Goal: Task Accomplishment & Management: Complete application form

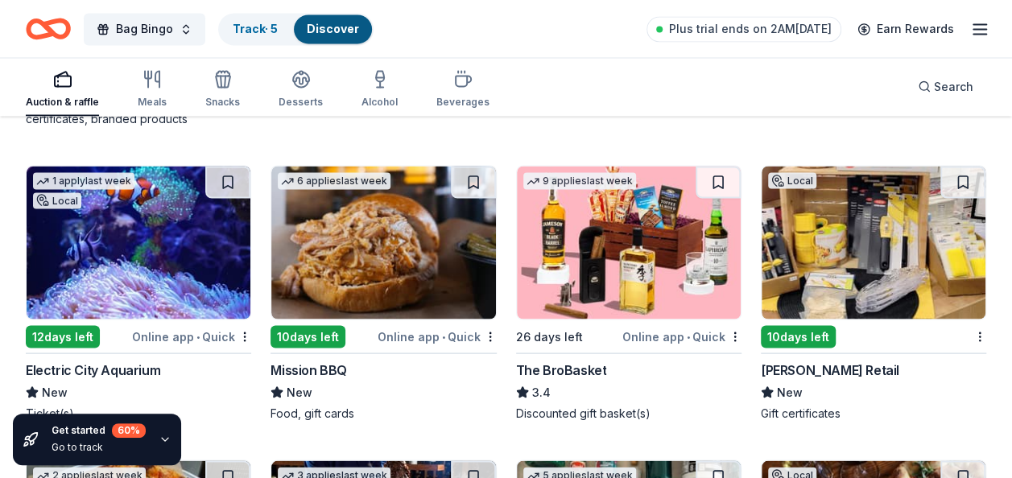
scroll to position [4453, 0]
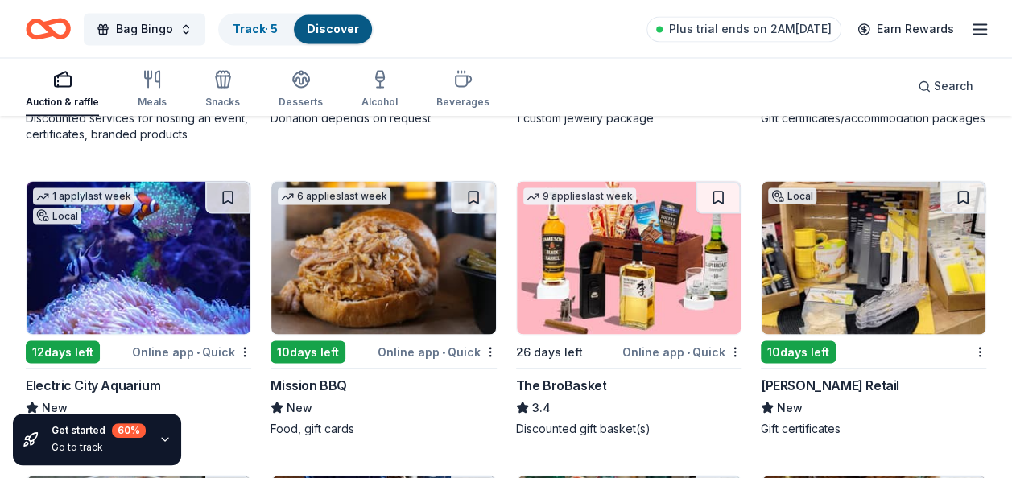
click at [700, 264] on img at bounding box center [629, 257] width 224 height 153
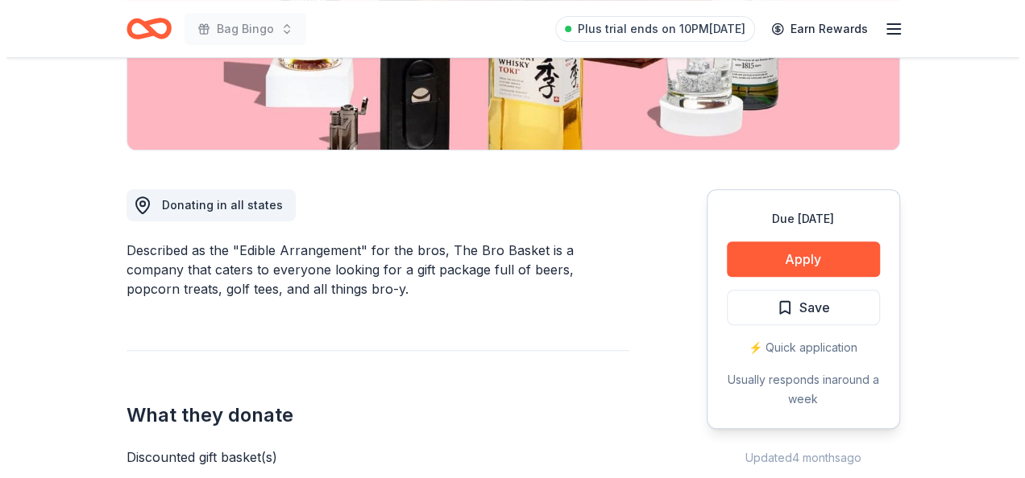
scroll to position [300, 0]
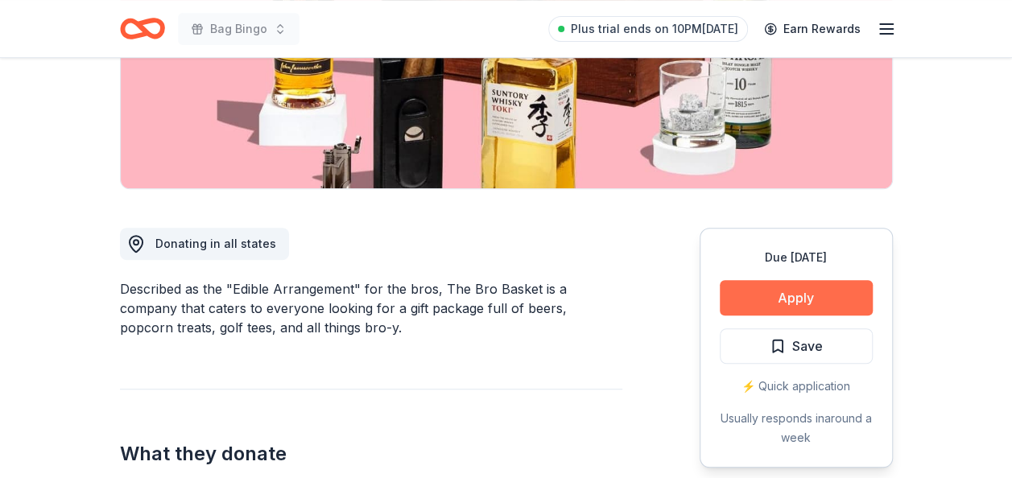
click at [797, 292] on button "Apply" at bounding box center [796, 297] width 153 height 35
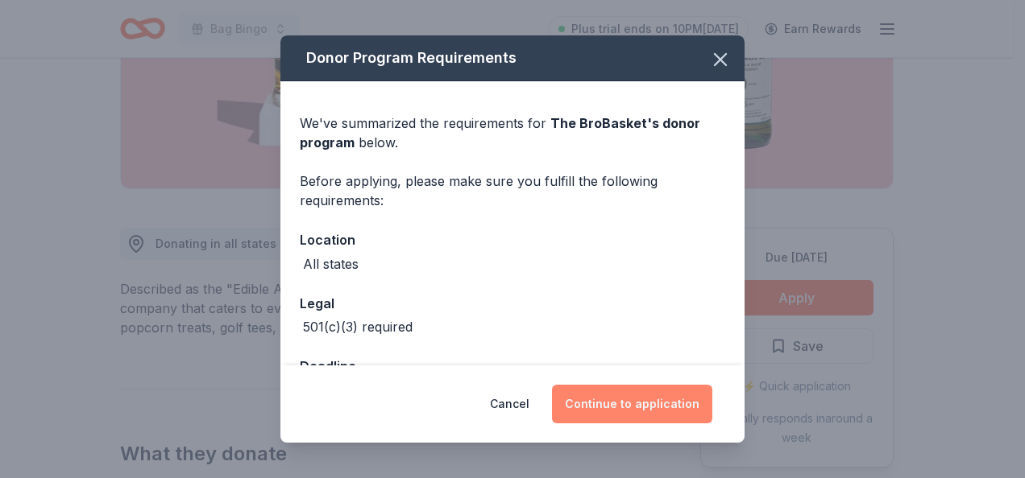
click at [656, 398] on button "Continue to application" at bounding box center [632, 404] width 160 height 39
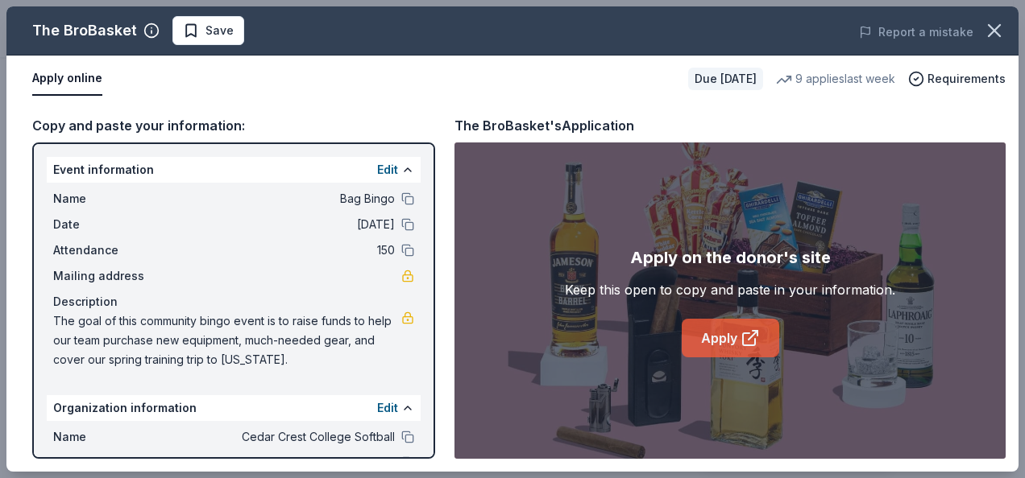
click at [748, 325] on link "Apply" at bounding box center [729, 338] width 97 height 39
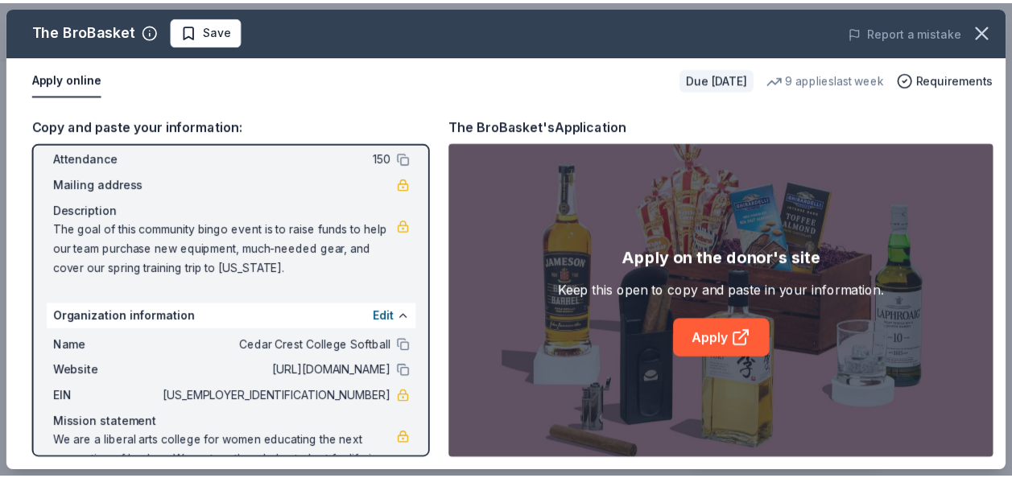
scroll to position [95, 0]
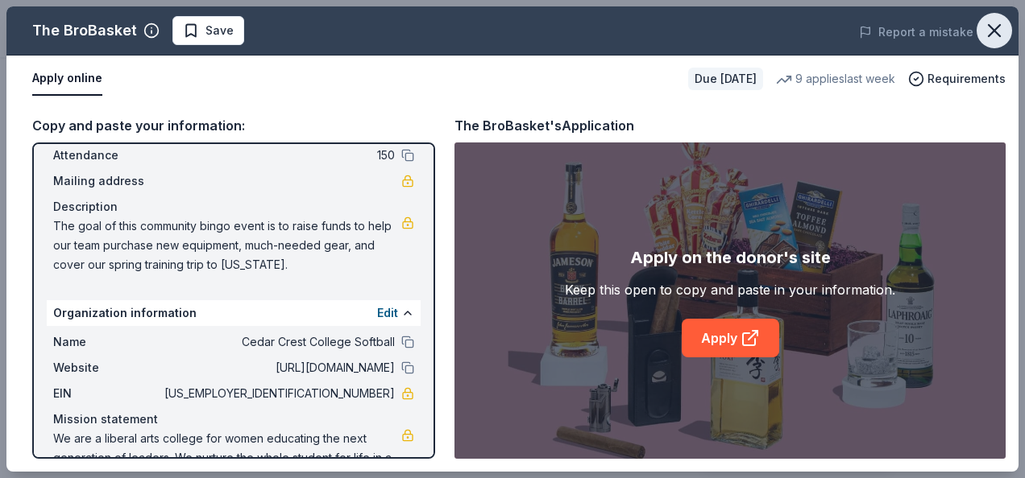
click at [989, 28] on icon "button" at bounding box center [994, 30] width 23 height 23
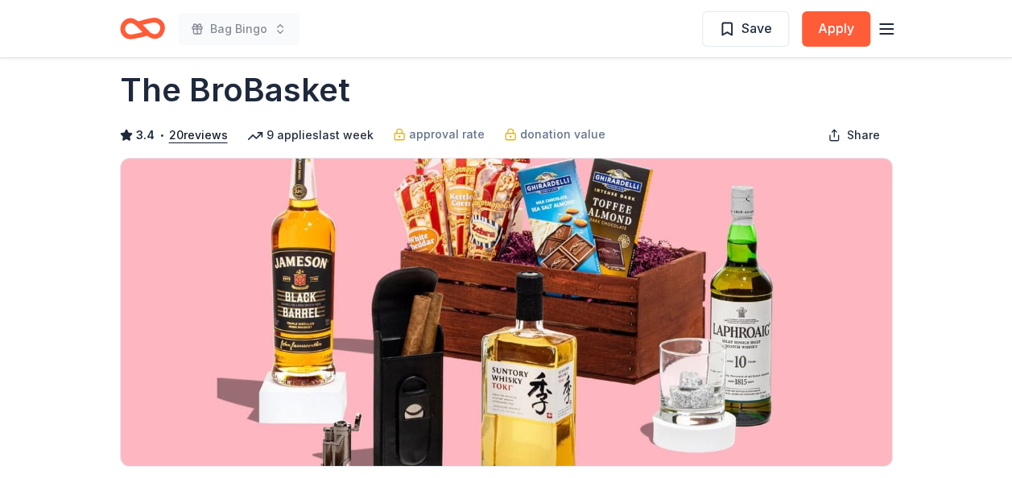
scroll to position [0, 0]
